Goal: Task Accomplishment & Management: Manage account settings

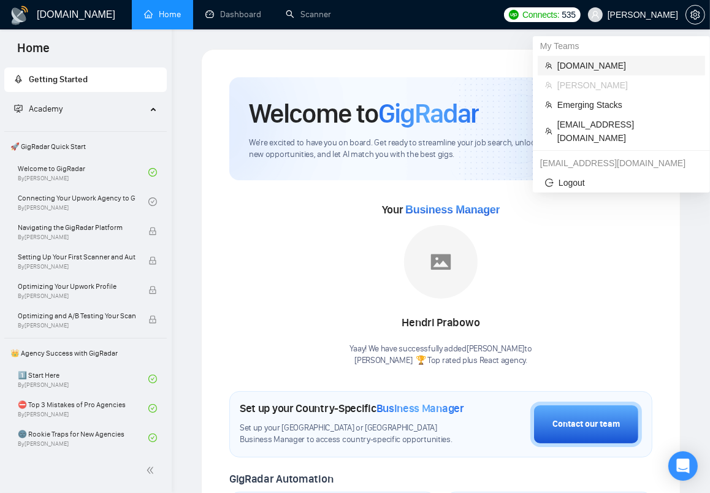
click at [621, 67] on span "[DOMAIN_NAME]" at bounding box center [628, 65] width 140 height 13
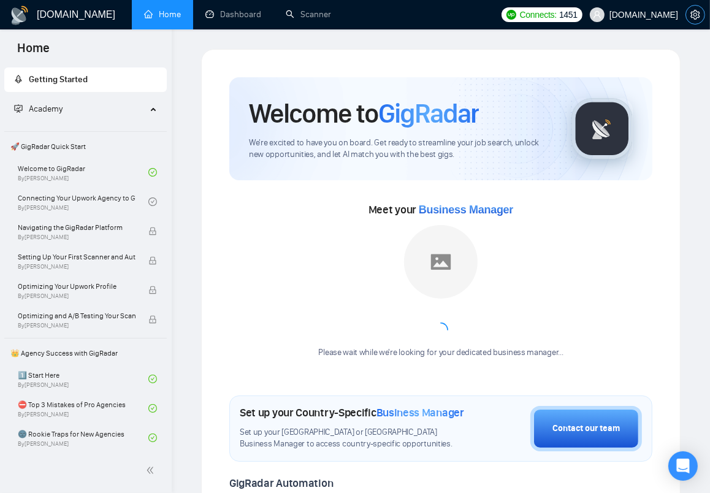
click at [696, 20] on button "button" at bounding box center [696, 15] width 20 height 20
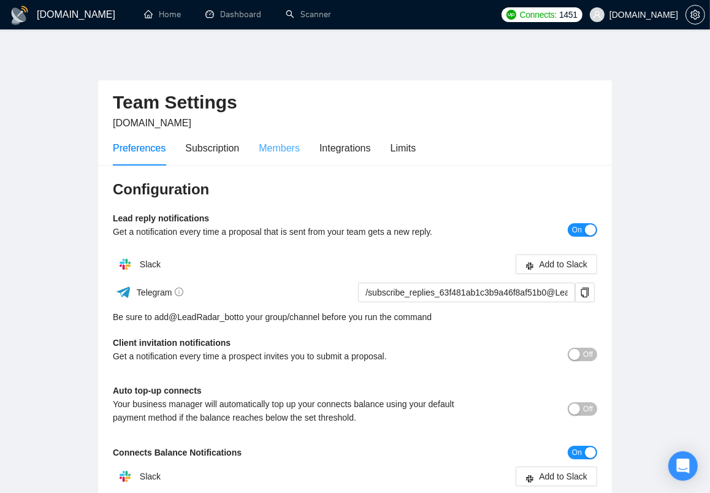
click at [288, 157] on div "Members" at bounding box center [279, 148] width 41 height 35
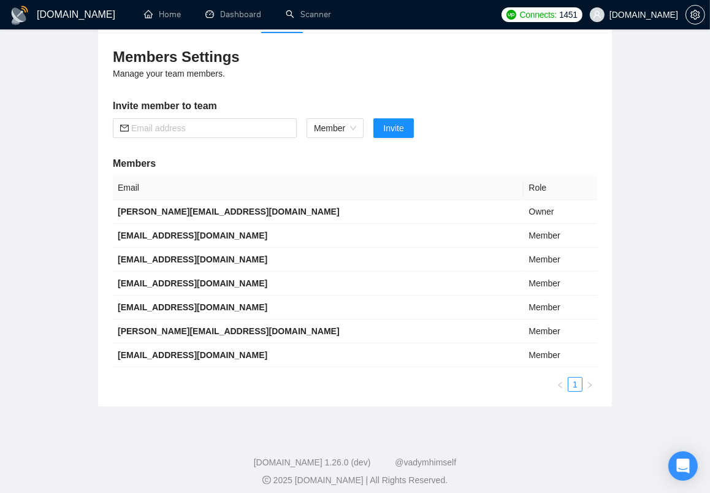
scroll to position [139, 0]
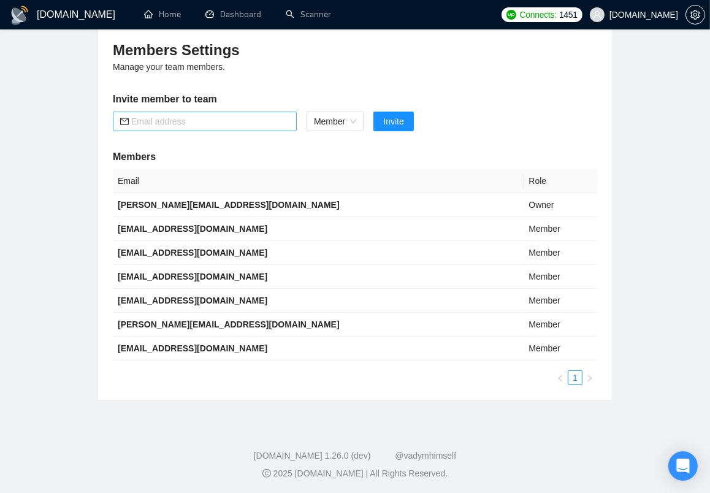
click at [203, 126] on input "text" at bounding box center [210, 121] width 158 height 13
paste input "[EMAIL_ADDRESS][DOMAIN_NAME]"
click at [325, 115] on span "Member" at bounding box center [335, 121] width 42 height 18
type input "[EMAIL_ADDRESS][DOMAIN_NAME]"
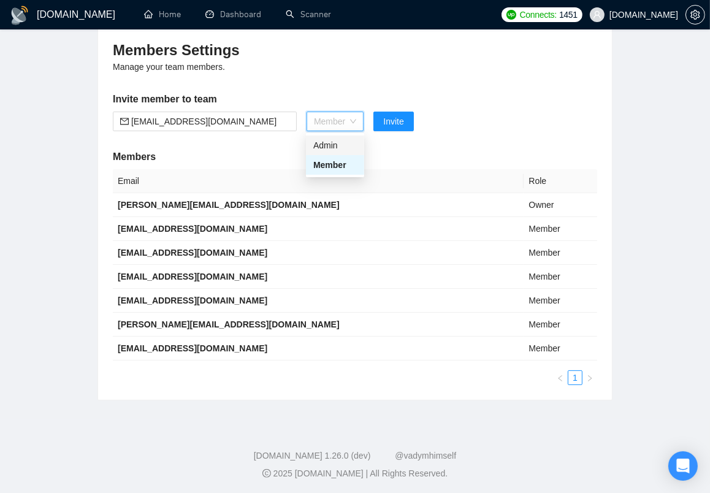
click at [331, 148] on div "Admin" at bounding box center [335, 145] width 44 height 13
click at [385, 121] on span "Invite" at bounding box center [387, 121] width 20 height 13
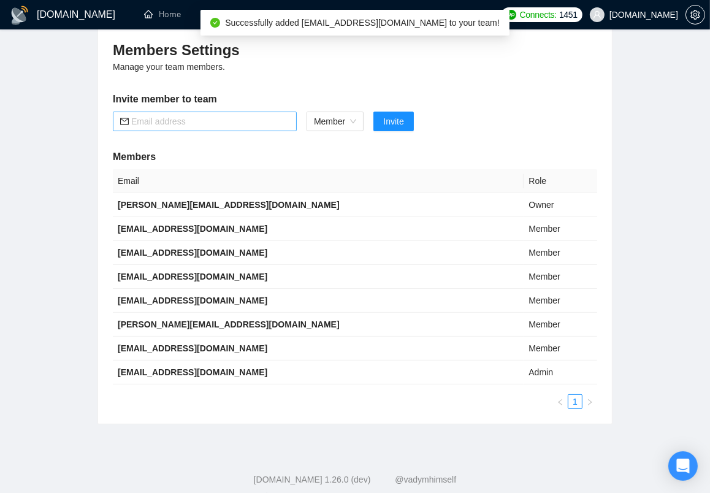
click at [231, 121] on input "text" at bounding box center [210, 121] width 158 height 13
paste input "[PERSON_NAME][EMAIL_ADDRESS][DOMAIN_NAME]"
click at [334, 119] on span "Member" at bounding box center [335, 121] width 42 height 18
type input "[PERSON_NAME][EMAIL_ADDRESS][DOMAIN_NAME]"
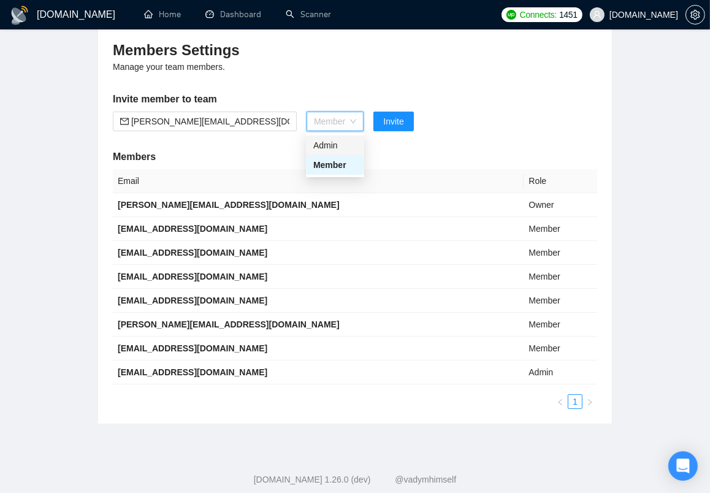
click at [336, 140] on div "Admin" at bounding box center [335, 145] width 44 height 13
click at [456, 99] on h5 "Invite member to team" at bounding box center [355, 99] width 485 height 15
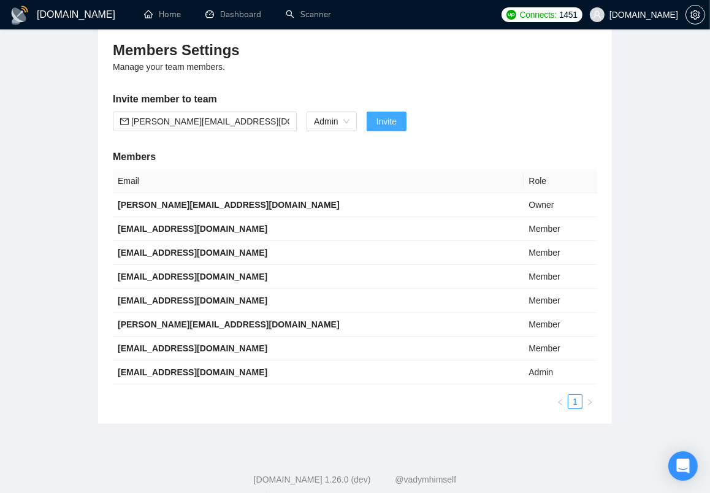
click at [390, 120] on span "Invite" at bounding box center [387, 121] width 20 height 13
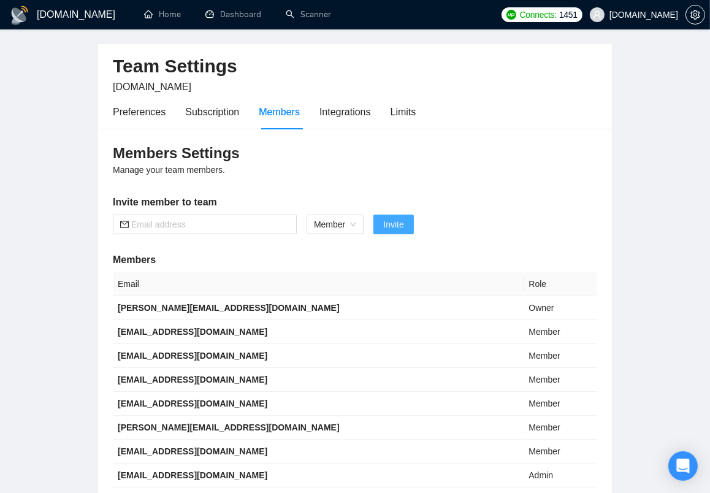
scroll to position [0, 0]
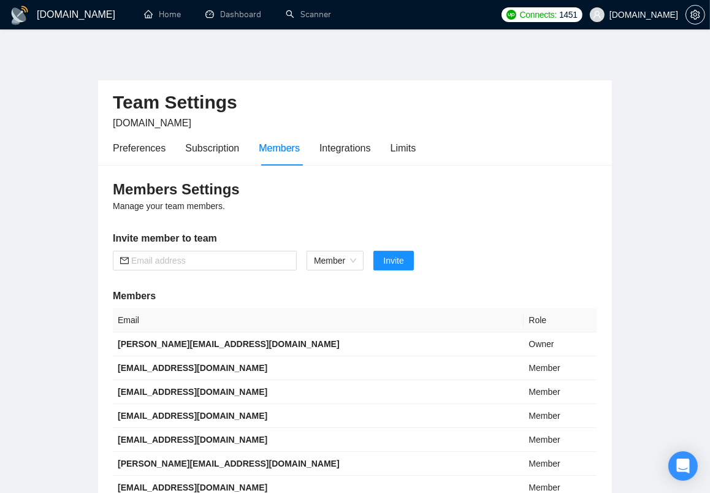
click at [644, 272] on main "Team Settings [DOMAIN_NAME] Preferences Subscription Members Integrations Limit…" at bounding box center [355, 318] width 671 height 539
